Goal: Information Seeking & Learning: Learn about a topic

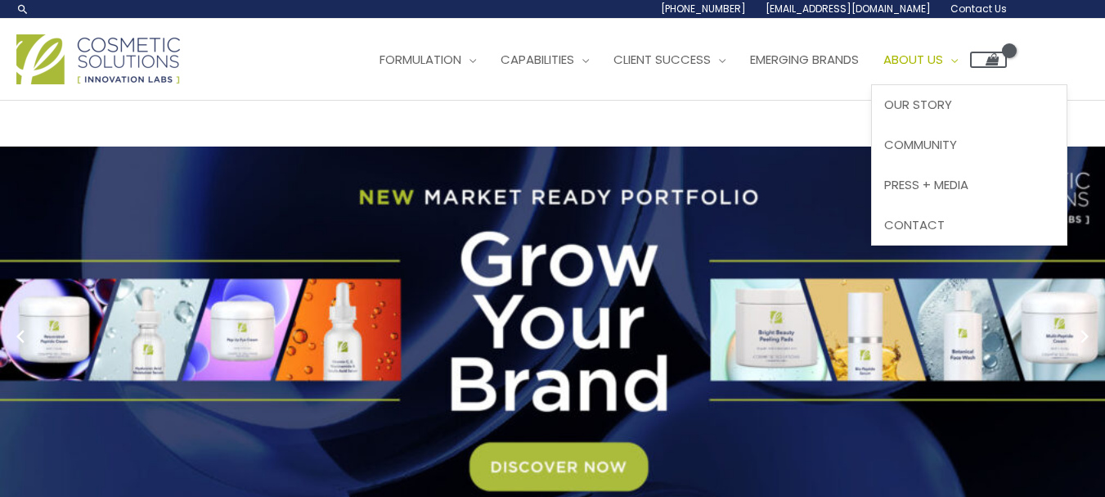
click at [942, 61] on span "About Us" at bounding box center [913, 59] width 60 height 17
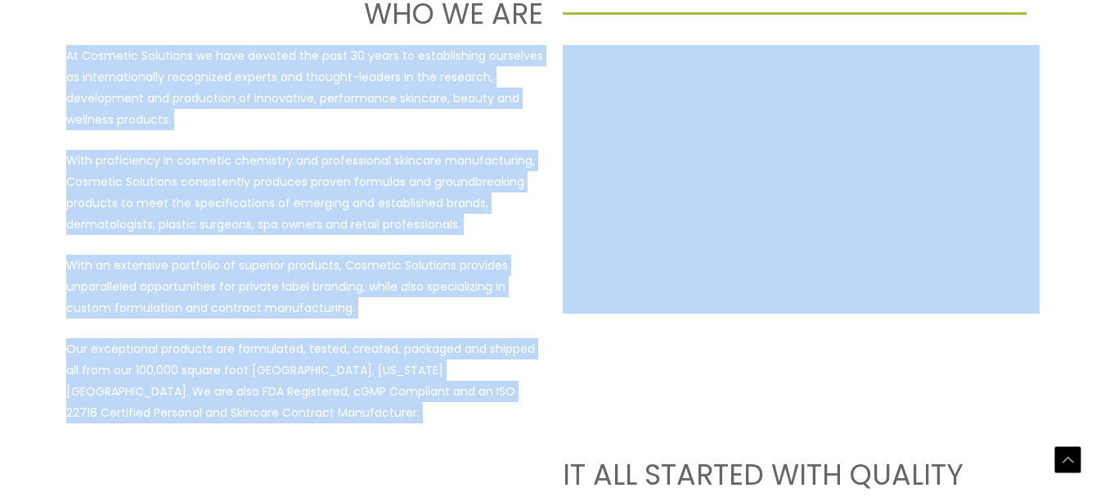
scroll to position [276, 0]
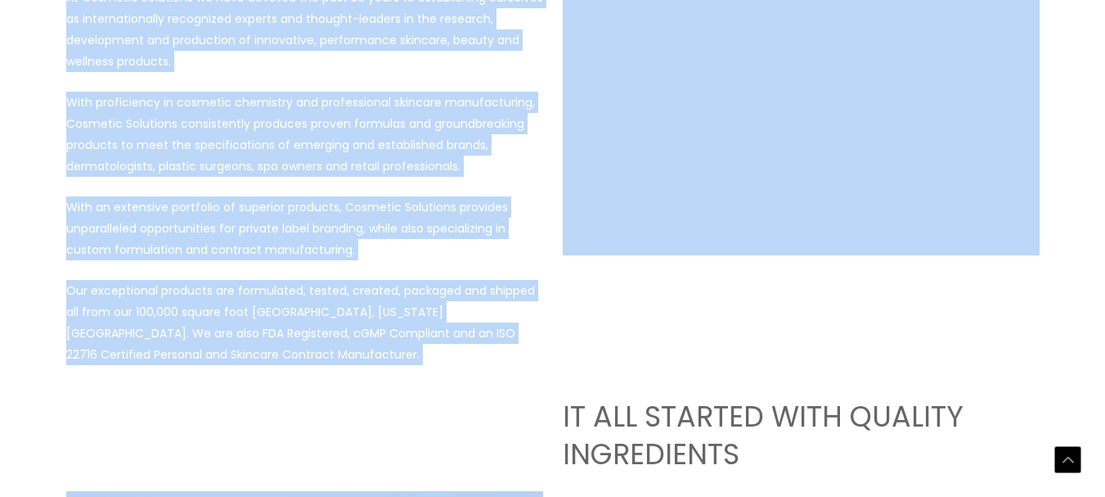
drag, startPoint x: 66, startPoint y: 143, endPoint x: 404, endPoint y: 402, distance: 425.4
copy div "At Cosmetic Solutions we have devoted the past 30 years to establishing ourselv…"
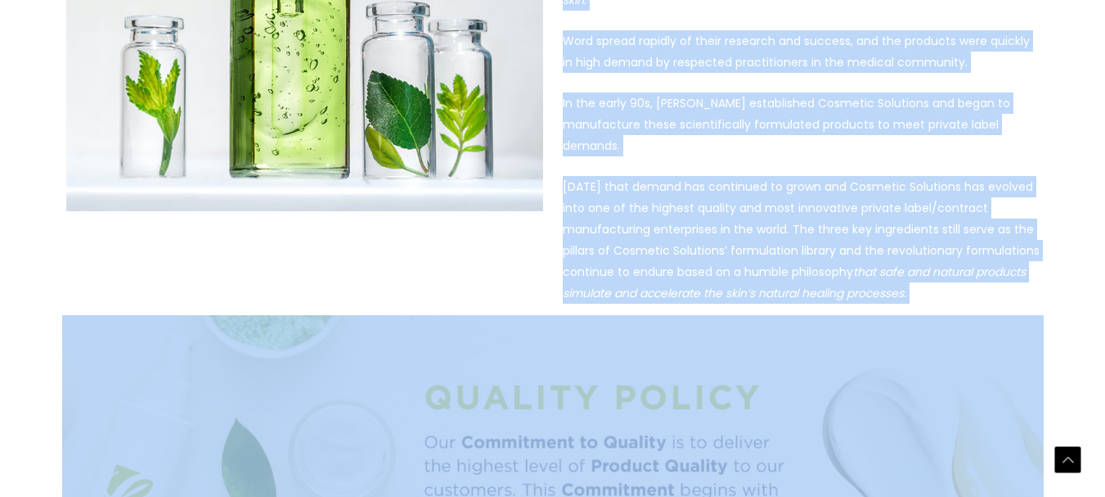
scroll to position [1059, 0]
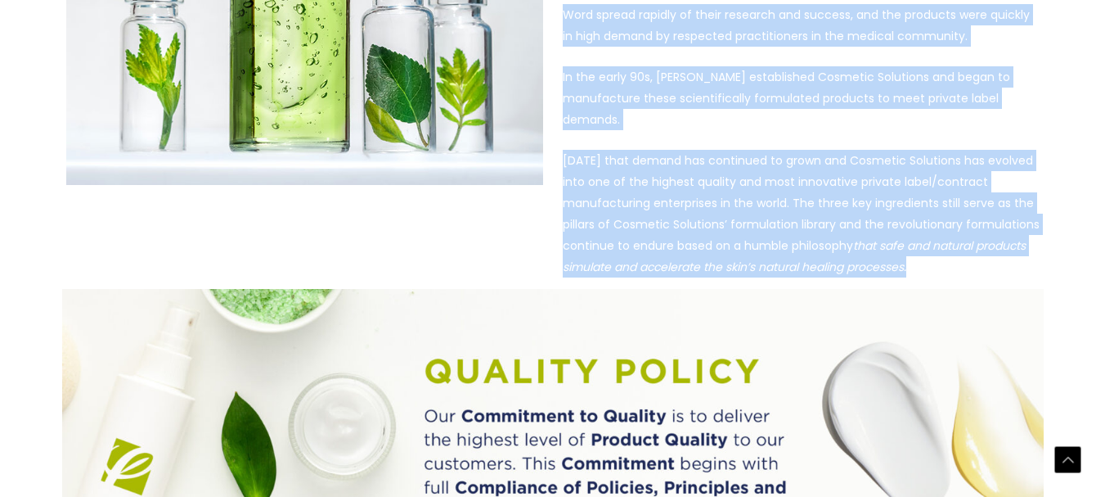
drag, startPoint x: 564, startPoint y: 133, endPoint x: 924, endPoint y: 251, distance: 378.7
copy div "Cosmetic Solutions was born from the desire to create innovative, quality produ…"
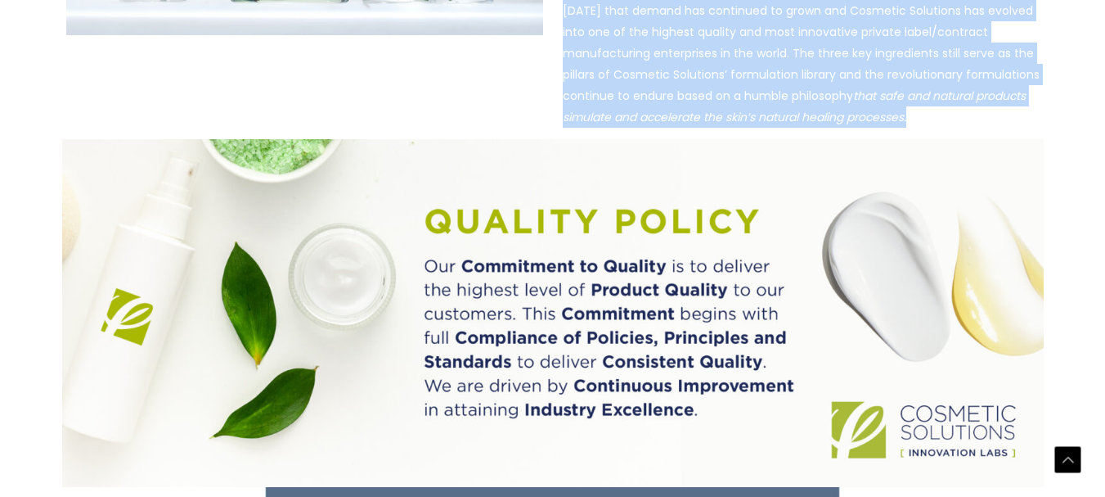
scroll to position [1223, 0]
